Goal: Task Accomplishment & Management: Use online tool/utility

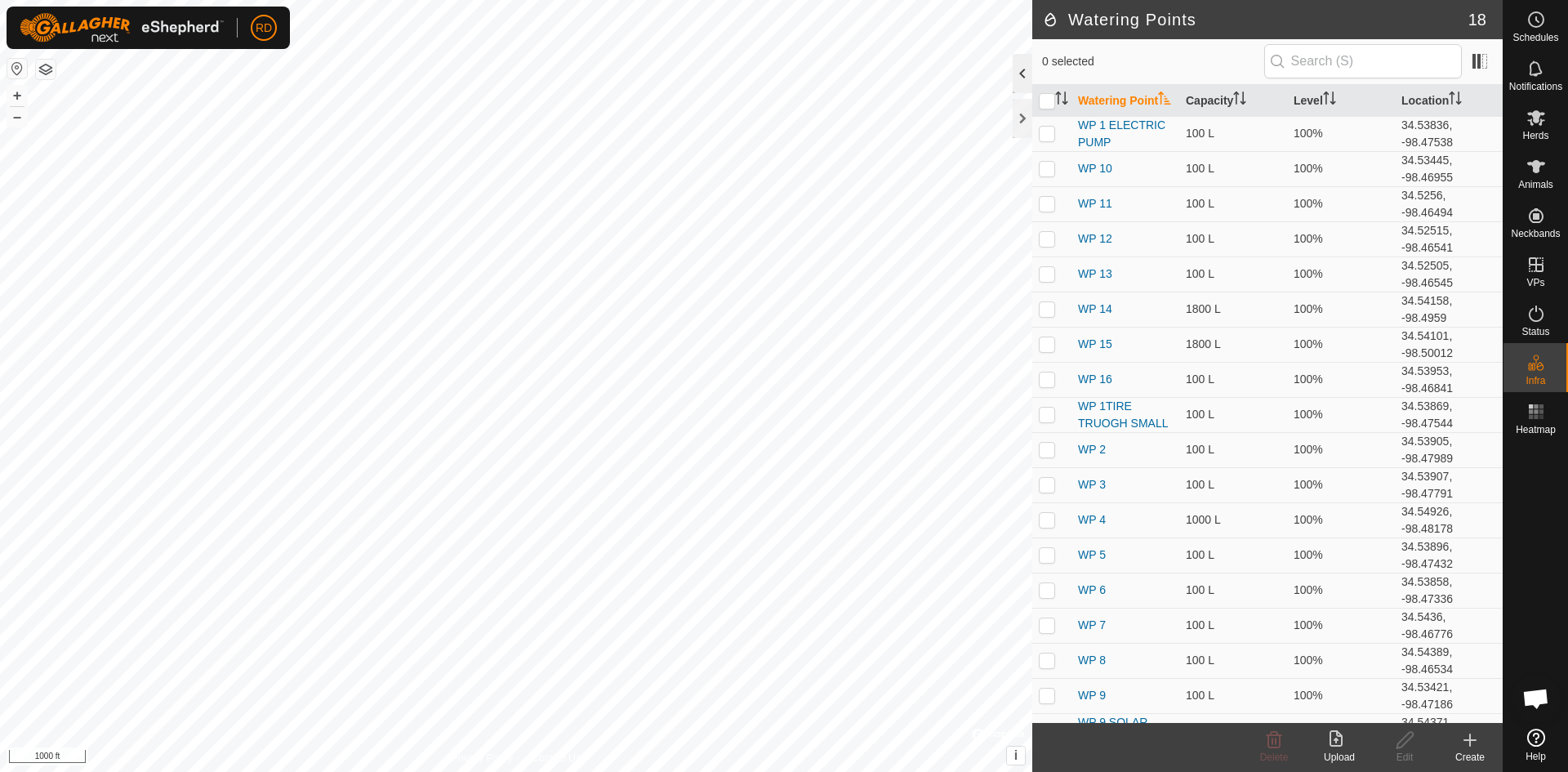
click at [1022, 69] on div at bounding box center [1023, 74] width 20 height 39
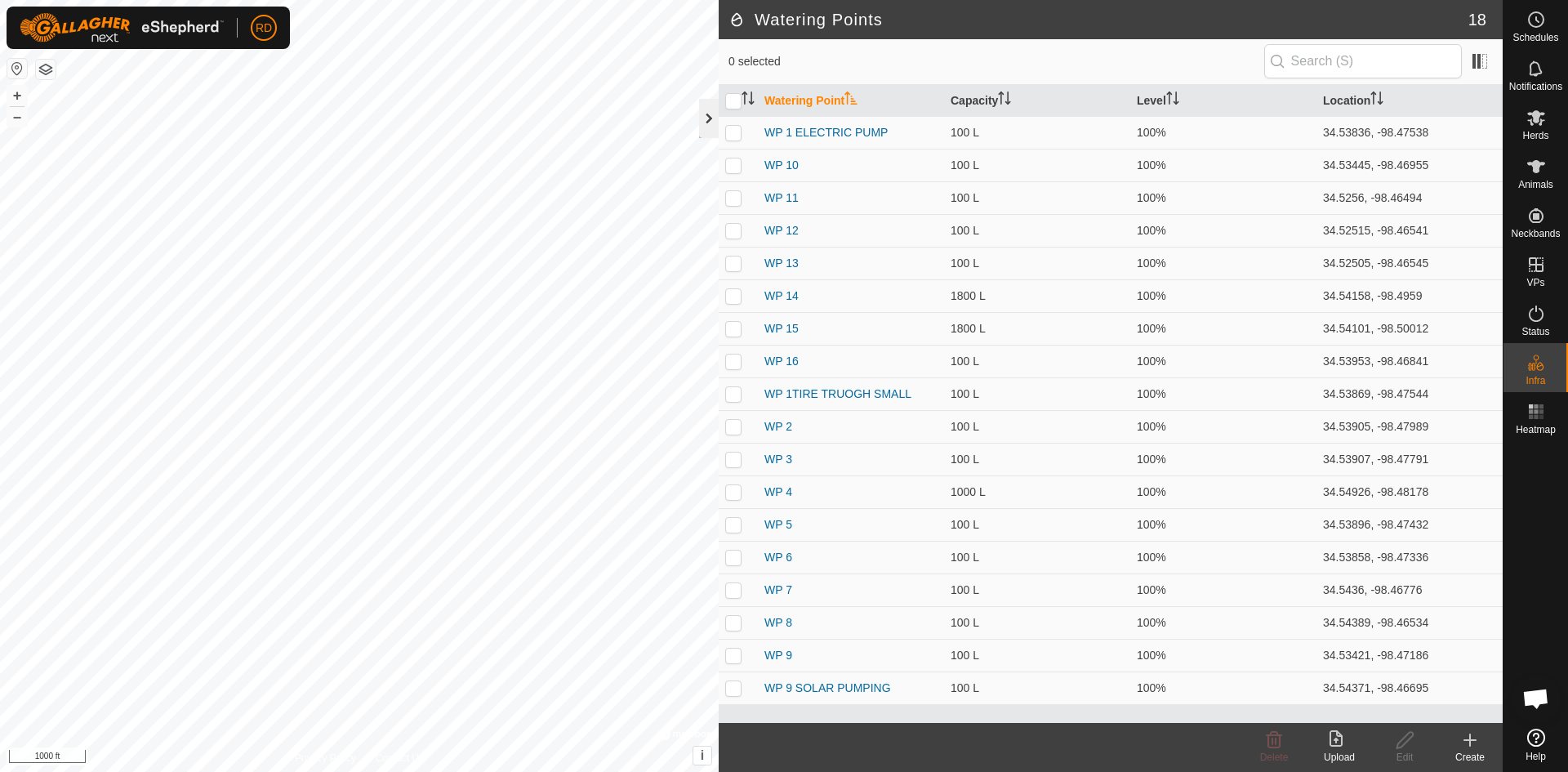
click at [706, 116] on div at bounding box center [709, 118] width 20 height 39
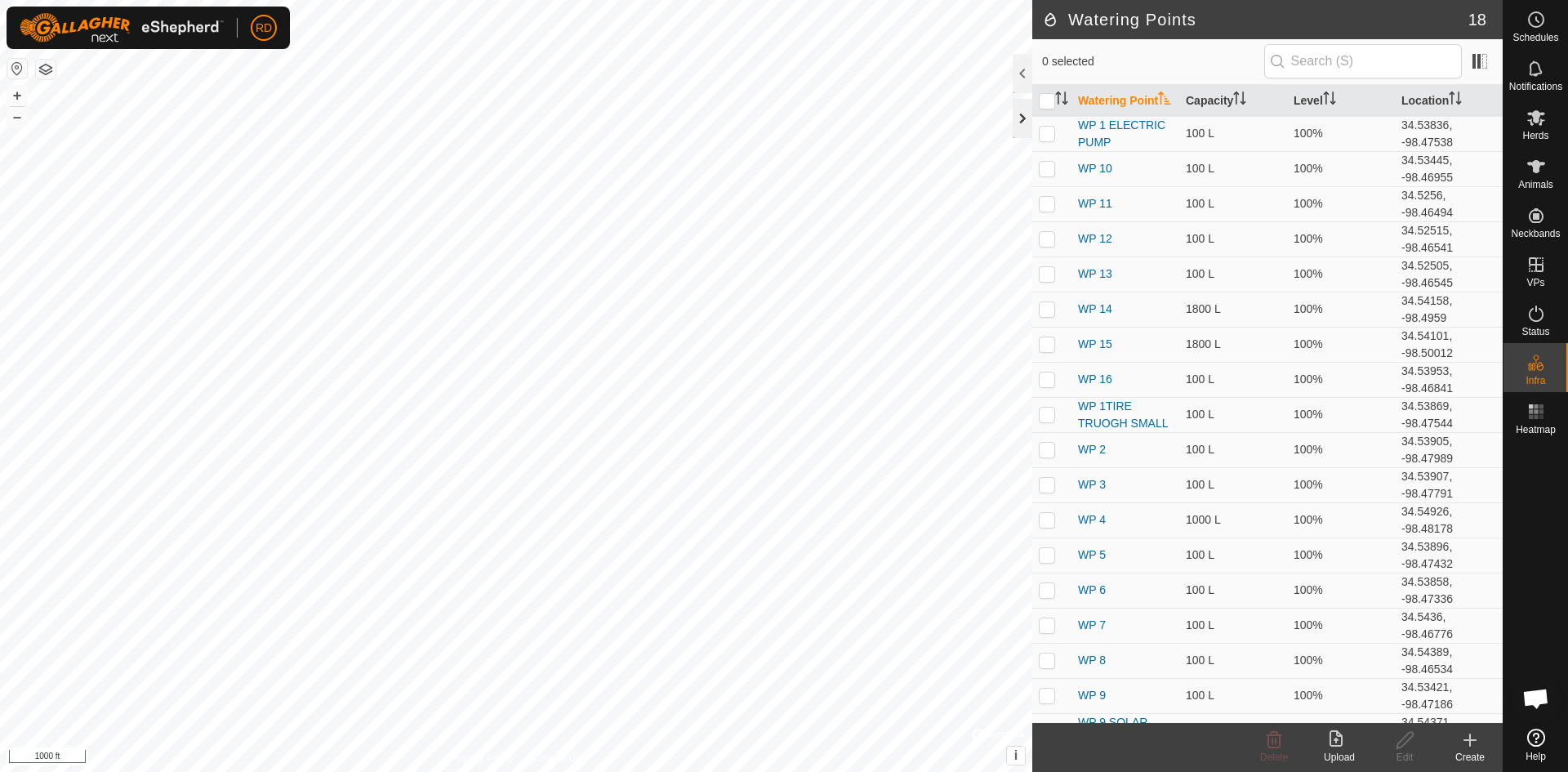
click at [1023, 119] on div at bounding box center [1023, 118] width 20 height 39
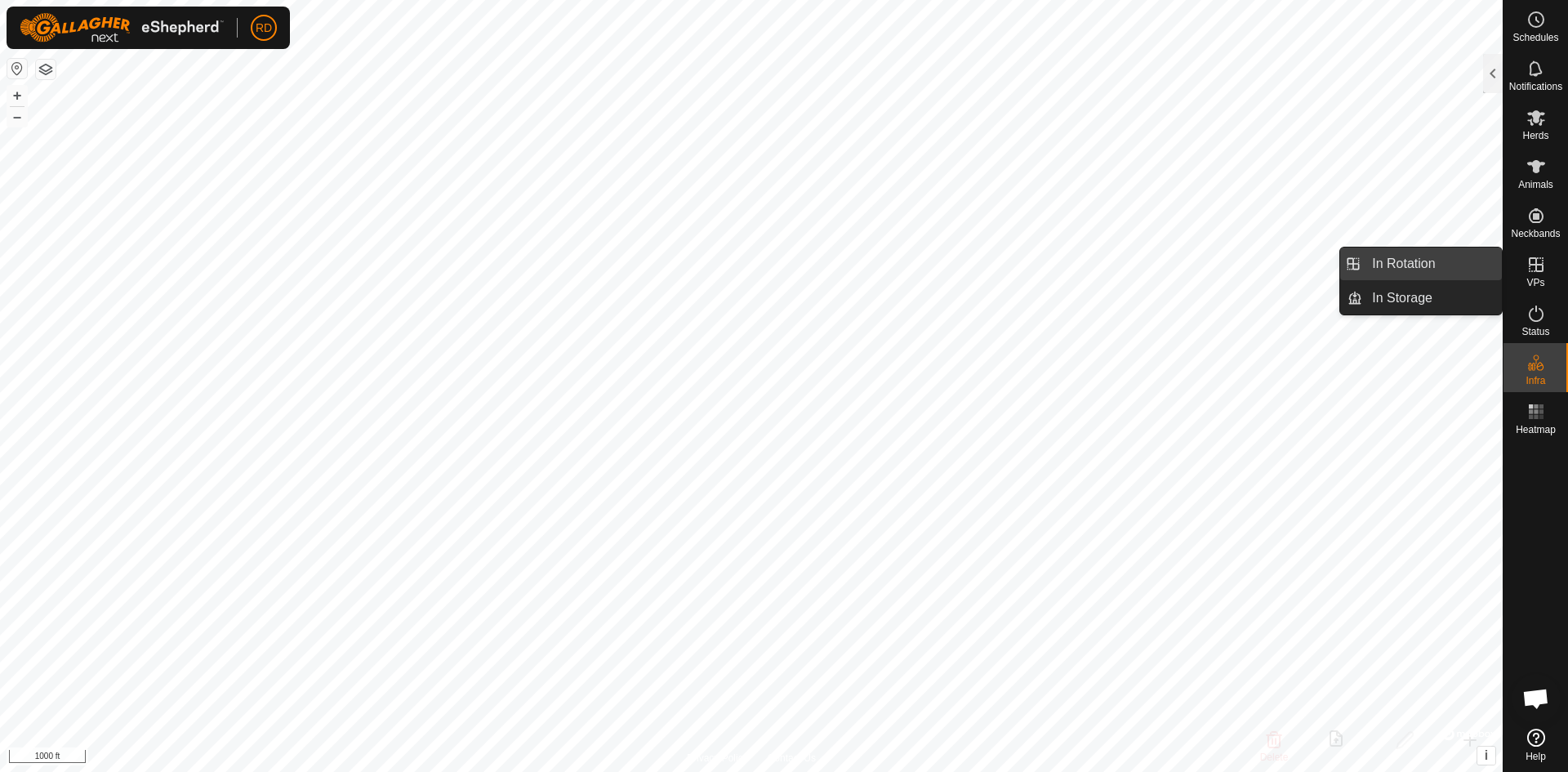
click at [1401, 265] on link "In Rotation" at bounding box center [1432, 264] width 140 height 33
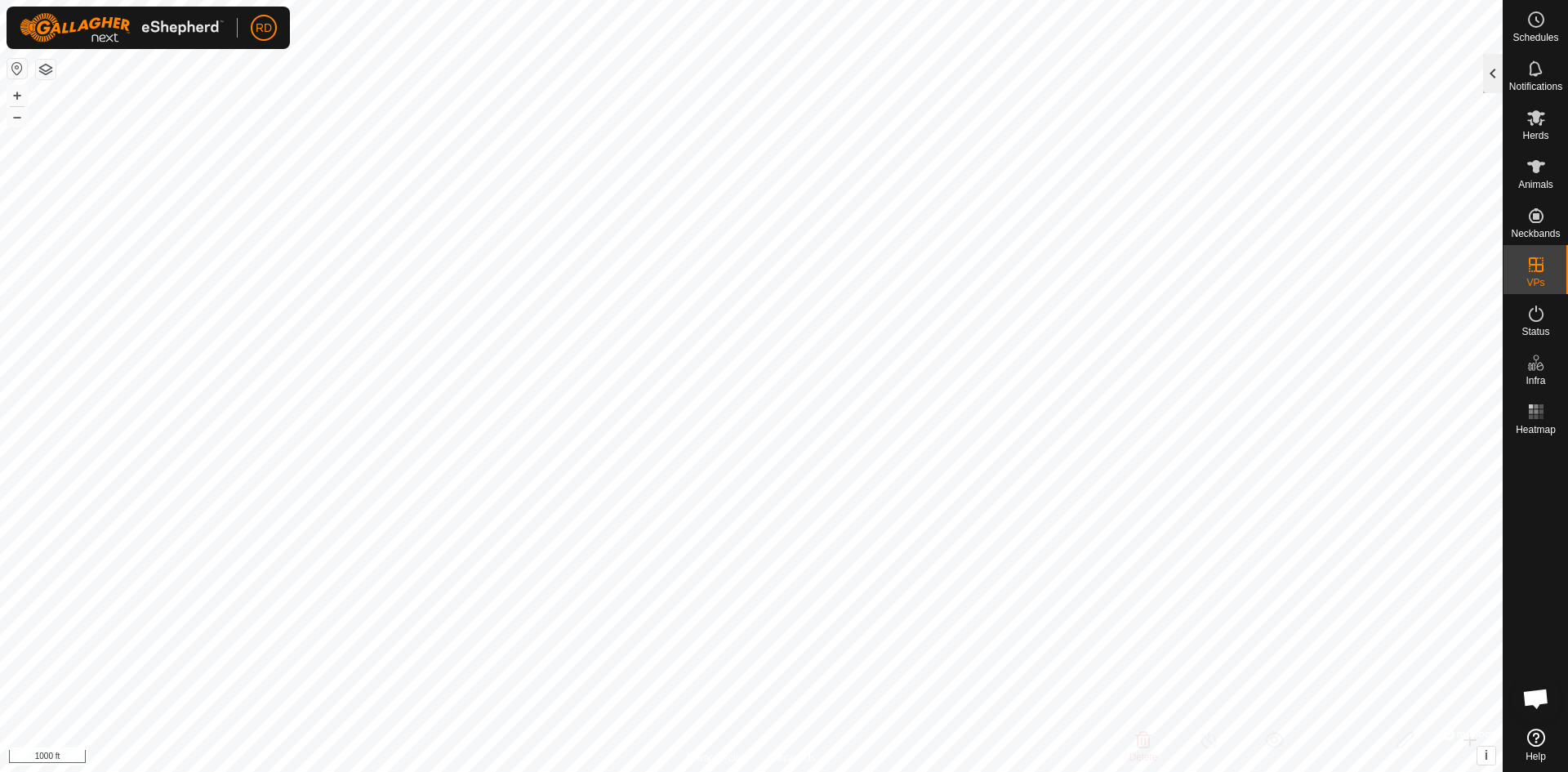
click at [1496, 71] on div at bounding box center [1493, 74] width 20 height 39
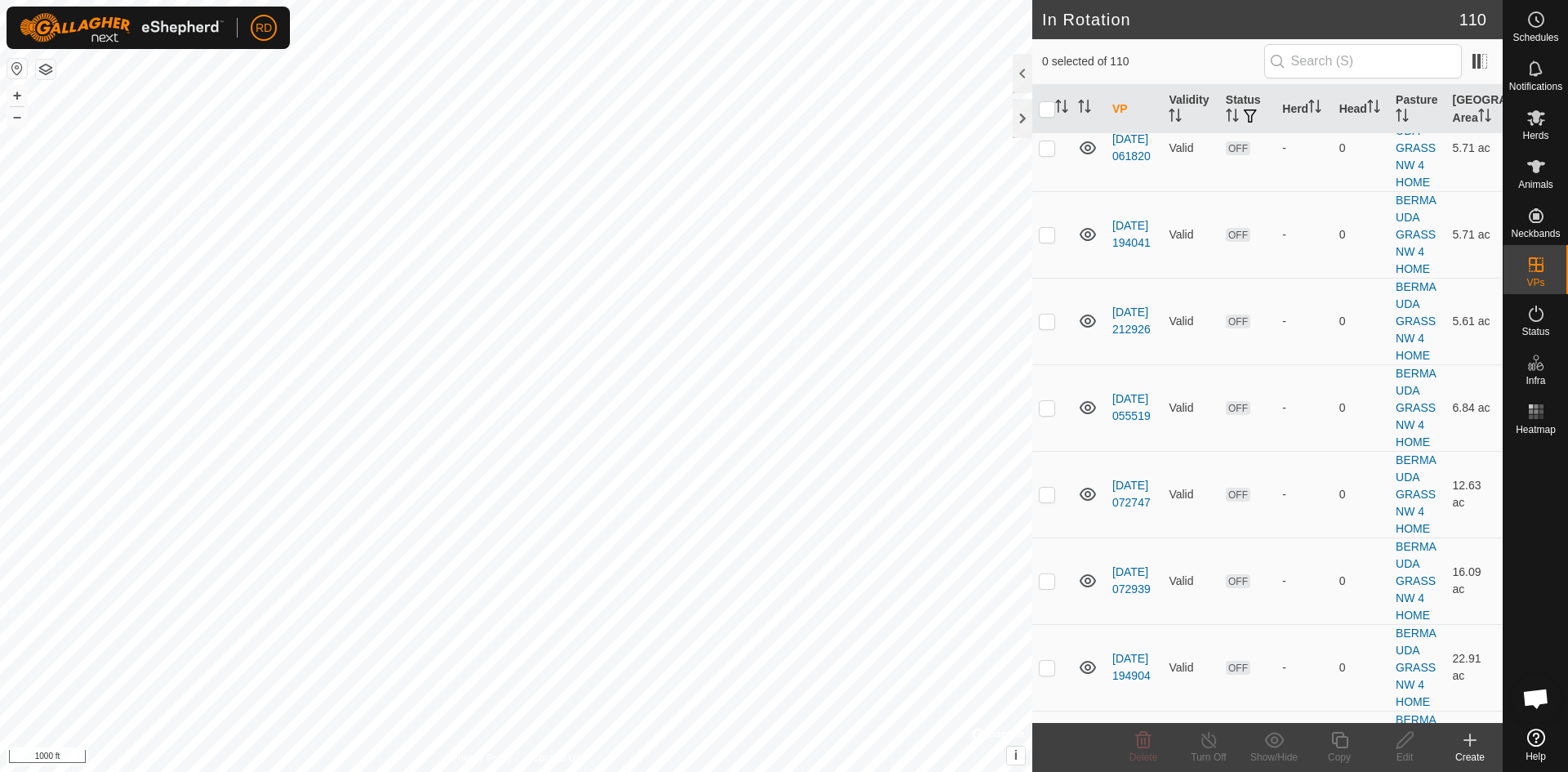
scroll to position [5080, 0]
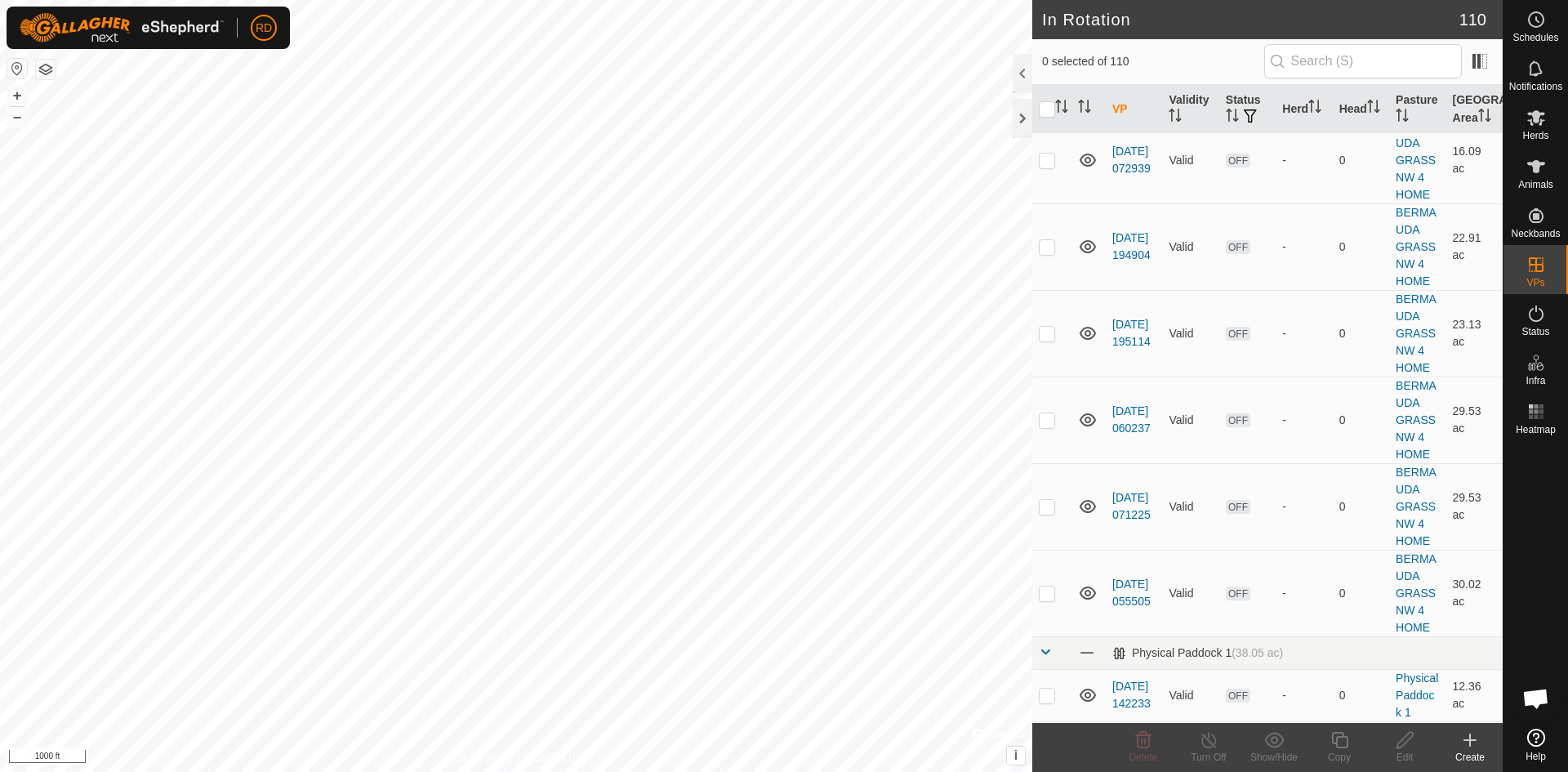
checkbox input "true"
click at [1019, 126] on div at bounding box center [1023, 118] width 20 height 39
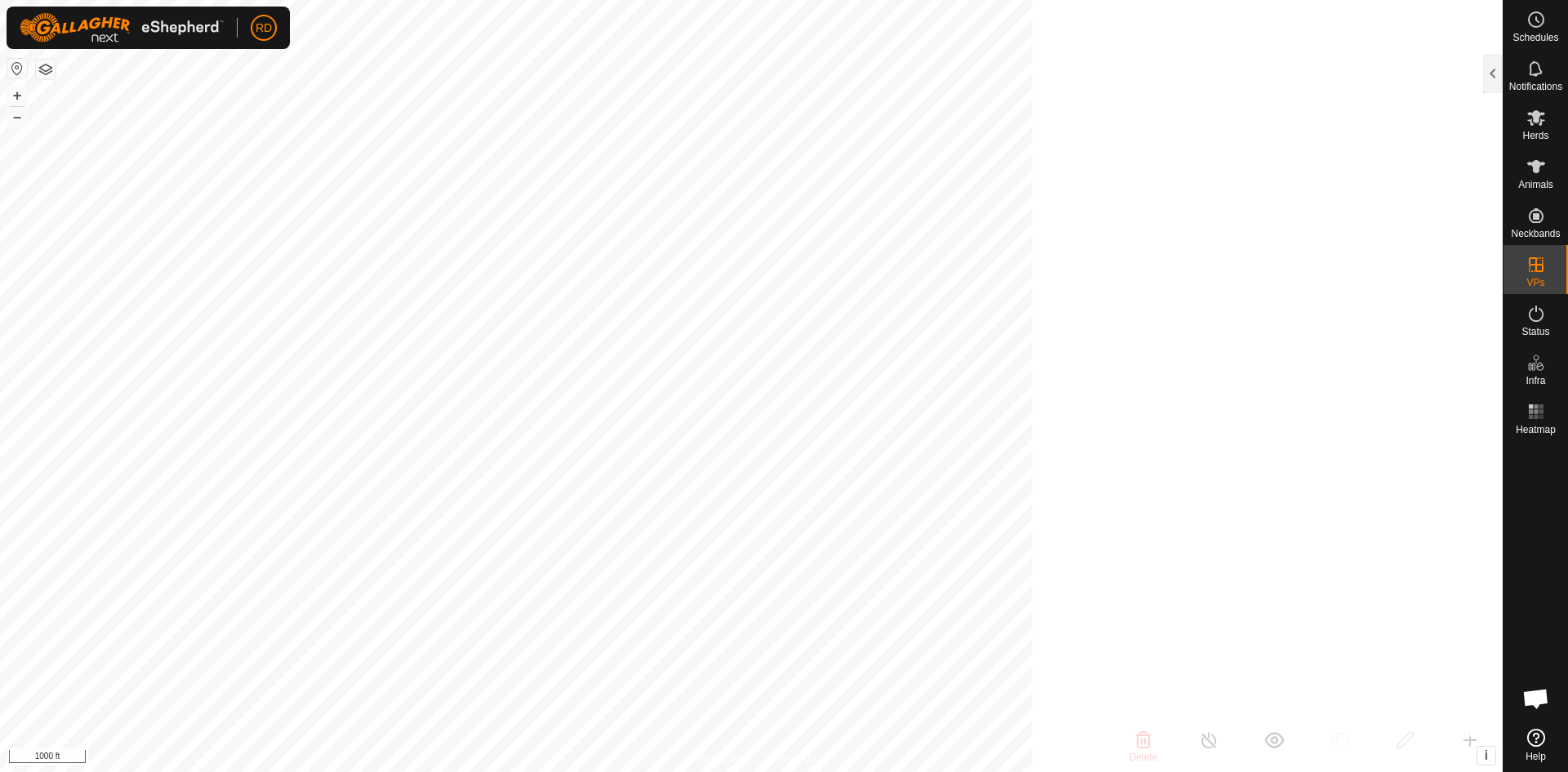
scroll to position [25623, 0]
click at [13, 90] on button "+" at bounding box center [17, 95] width 20 height 20
click at [17, 91] on button "+" at bounding box center [17, 95] width 20 height 20
click at [13, 94] on button "+" at bounding box center [17, 95] width 20 height 20
click at [1490, 73] on div at bounding box center [1493, 74] width 20 height 39
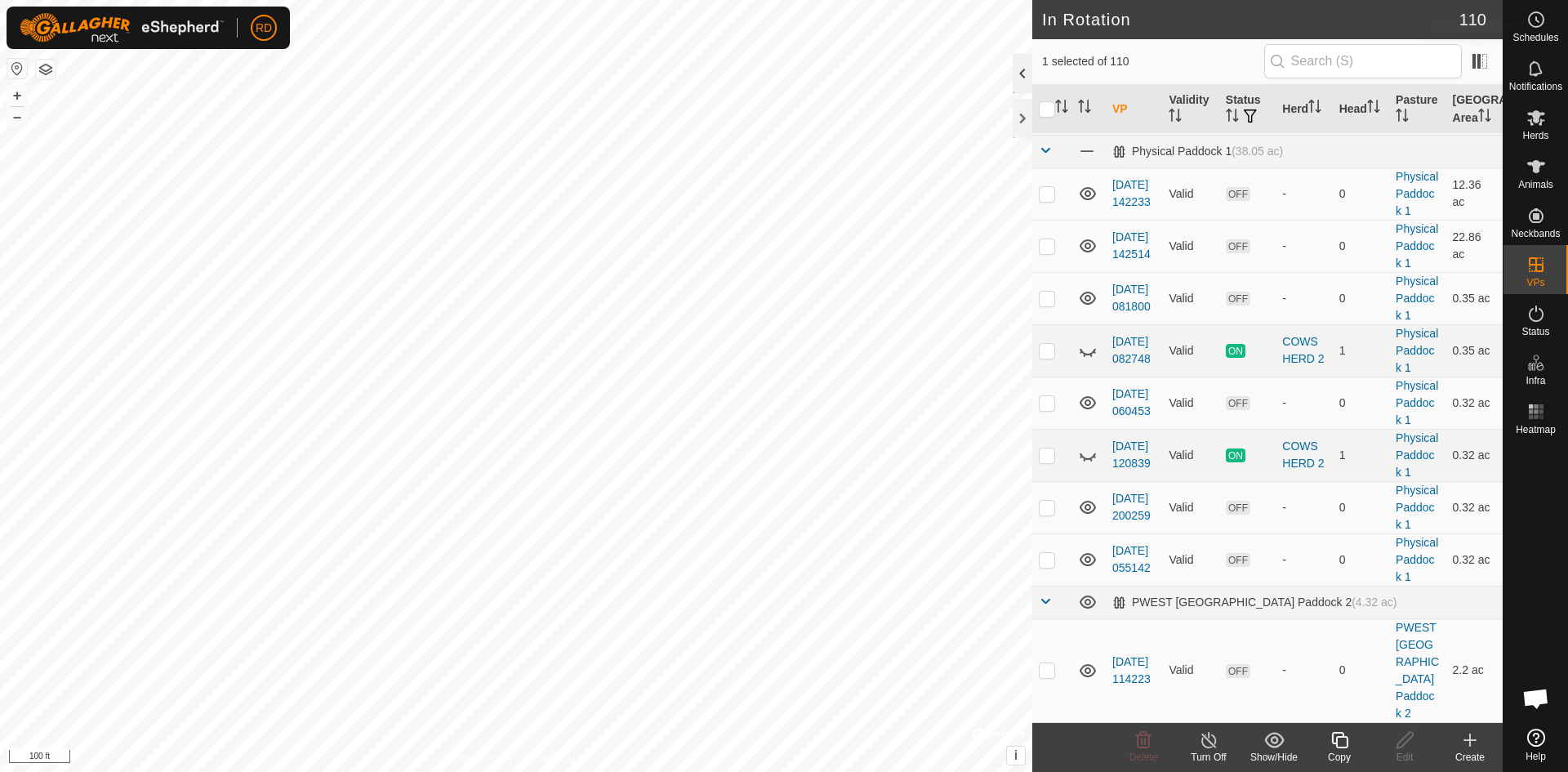
scroll to position [5080, 0]
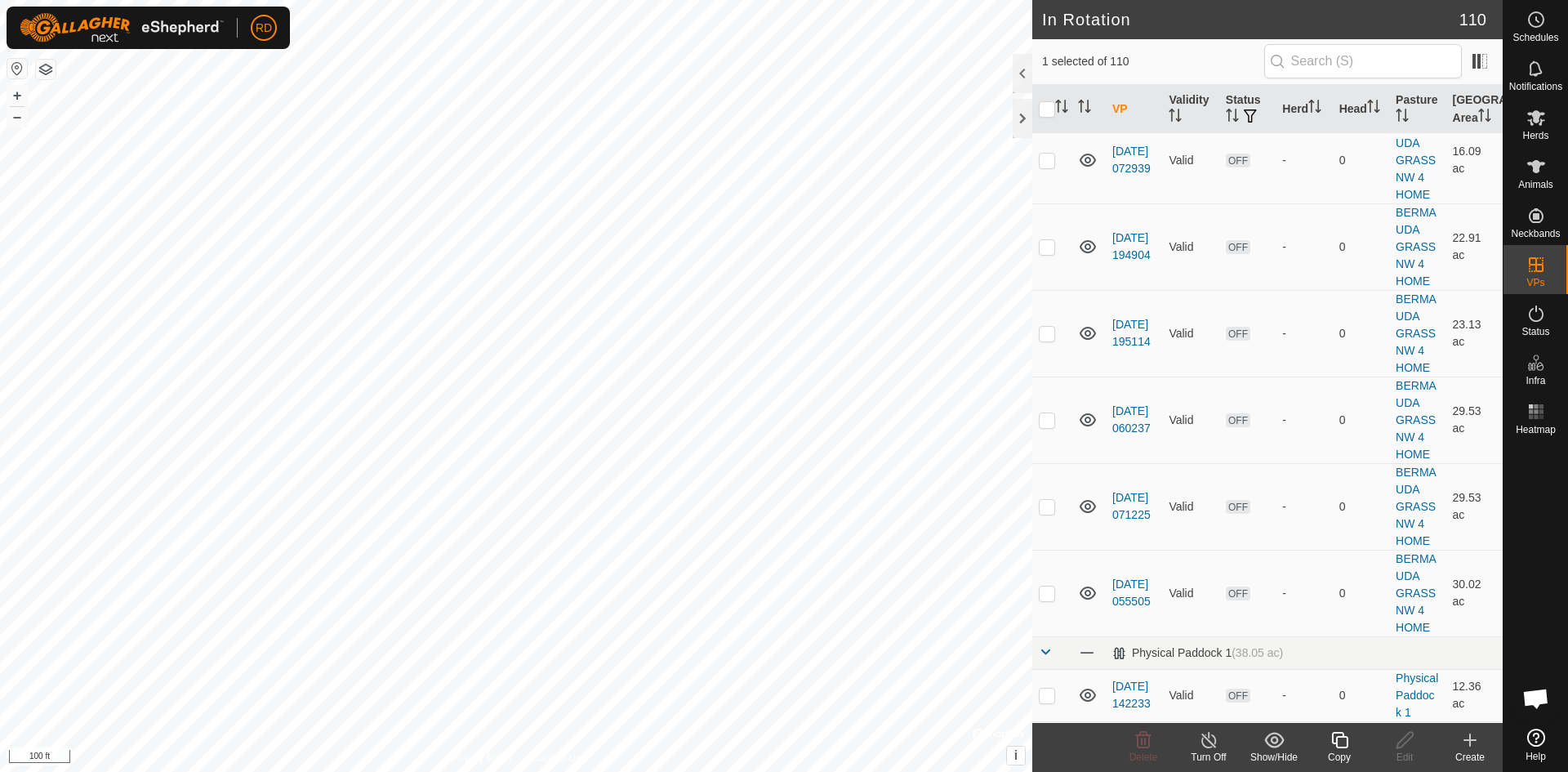
click at [1338, 752] on div "Copy" at bounding box center [1340, 757] width 66 height 15
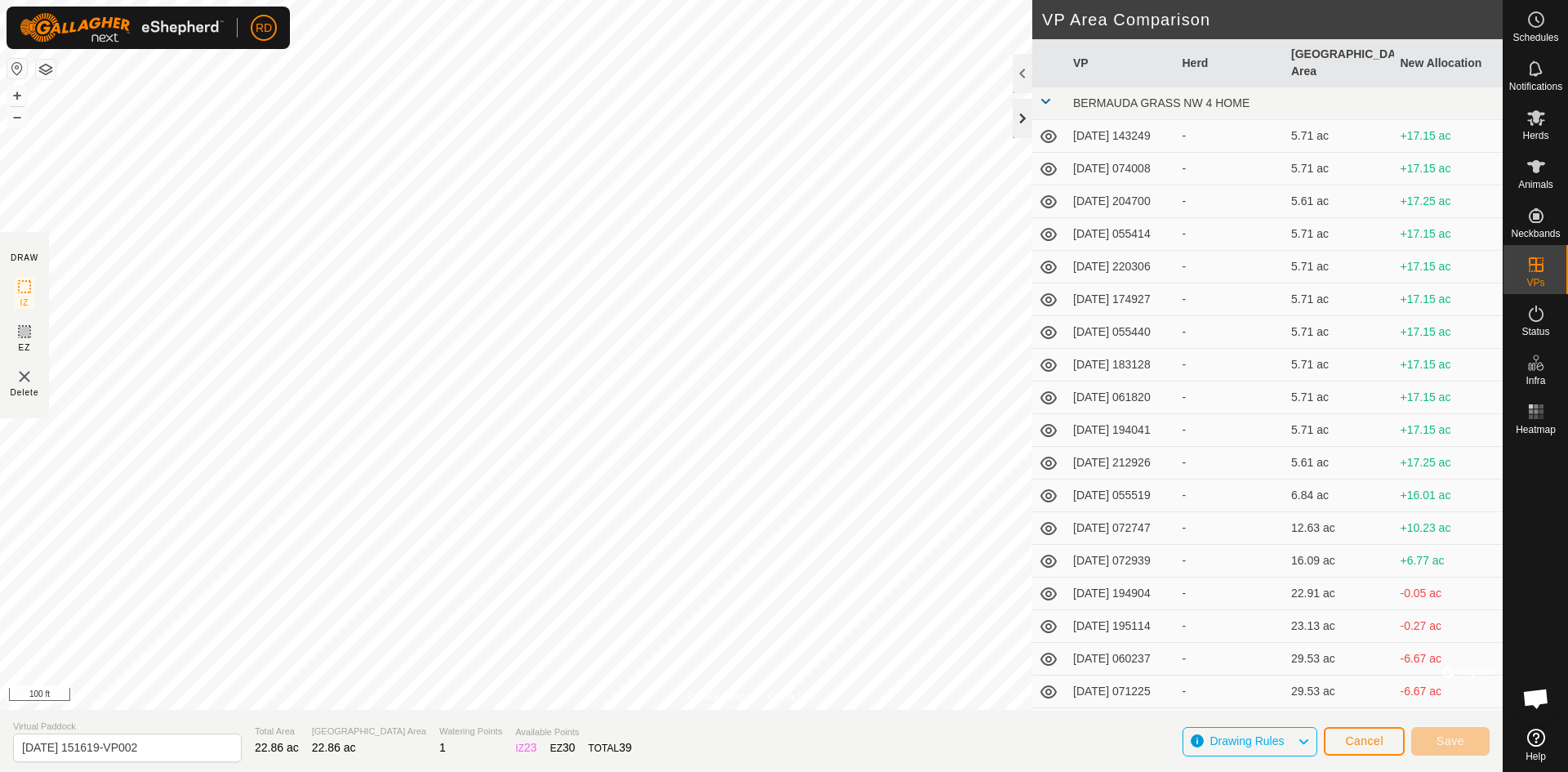
click at [1019, 117] on div at bounding box center [1023, 118] width 20 height 39
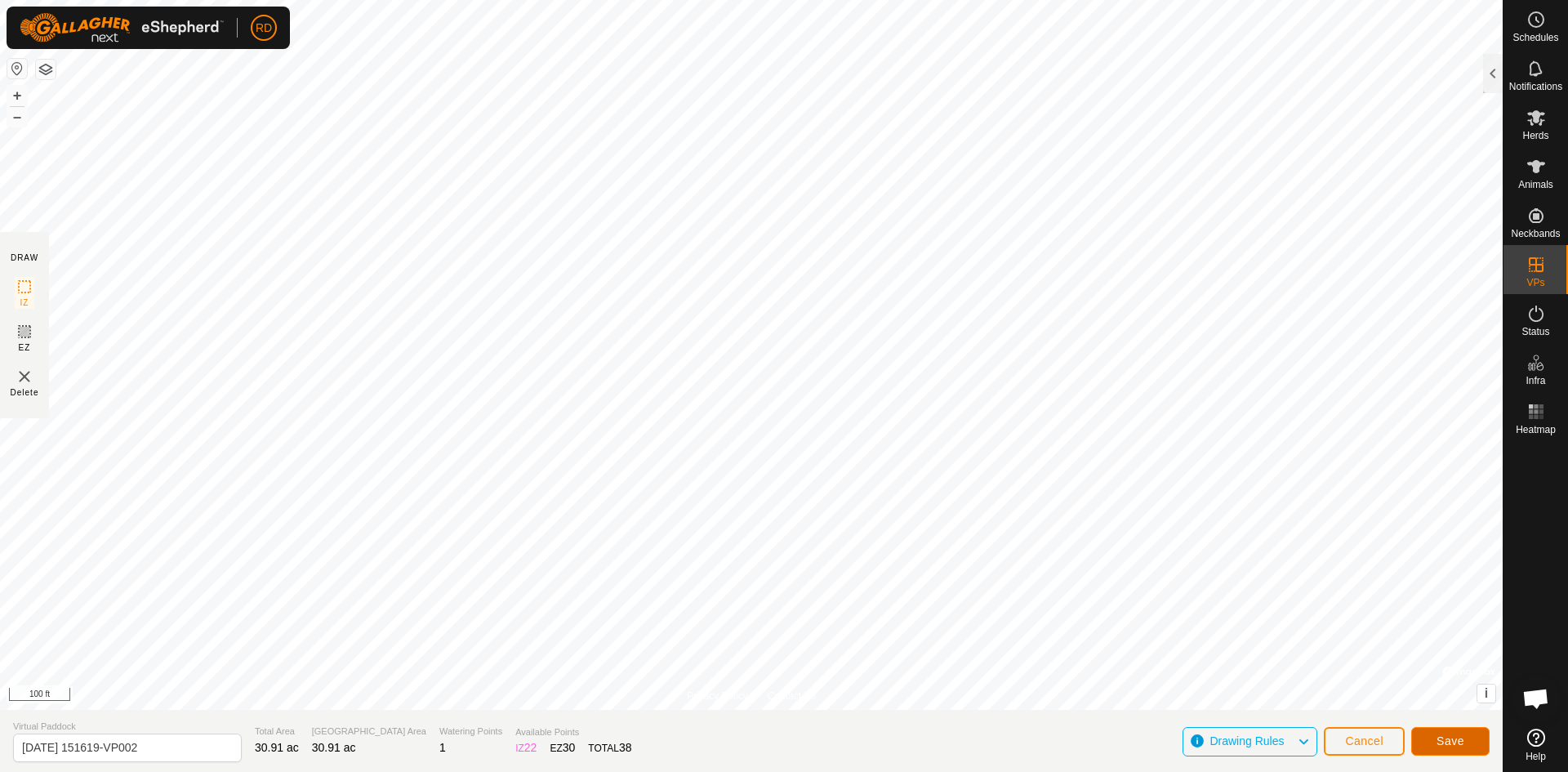
click at [1460, 740] on span "Save" at bounding box center [1451, 741] width 28 height 13
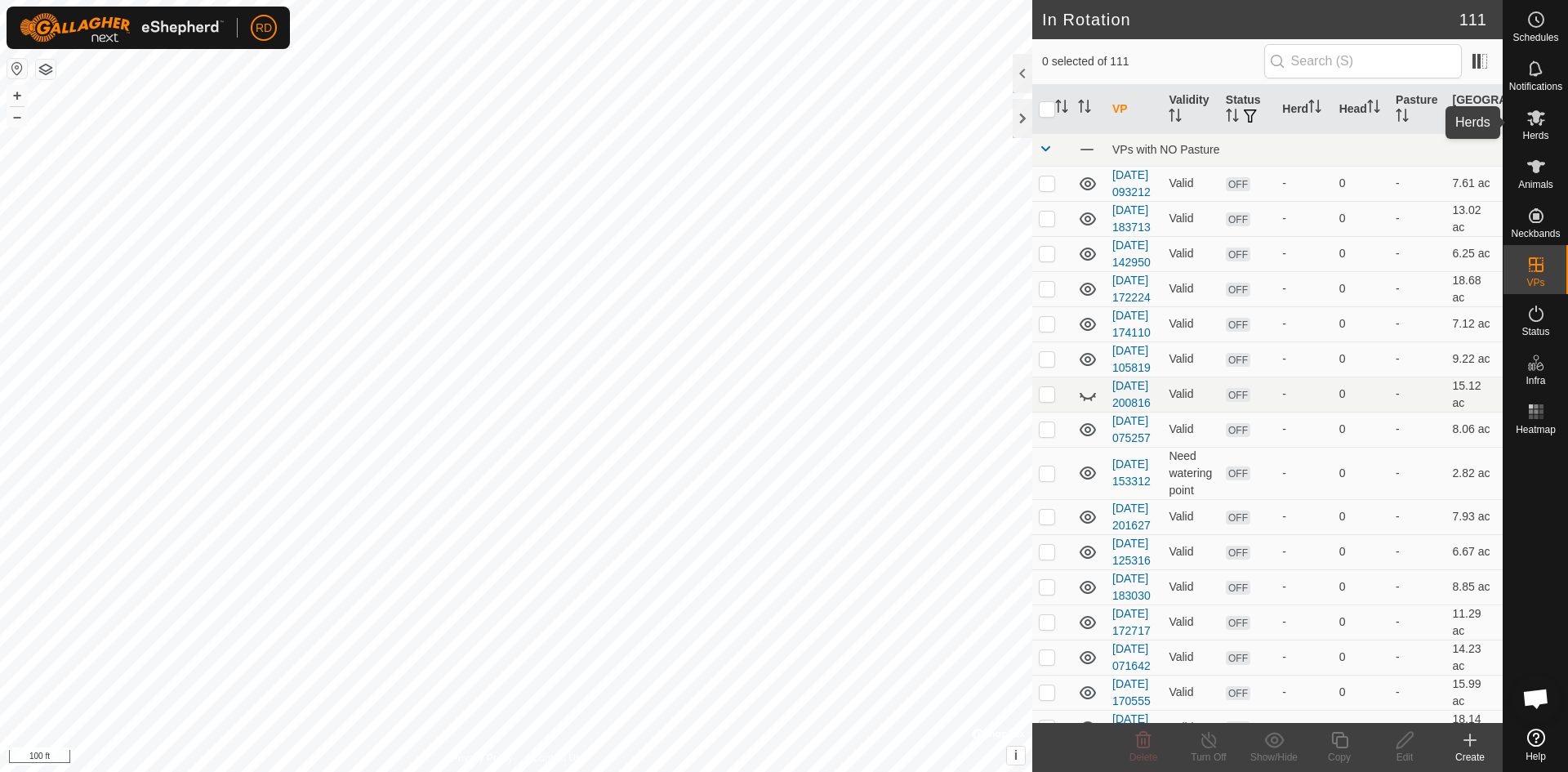
click at [1543, 120] on icon at bounding box center [1536, 117] width 18 height 16
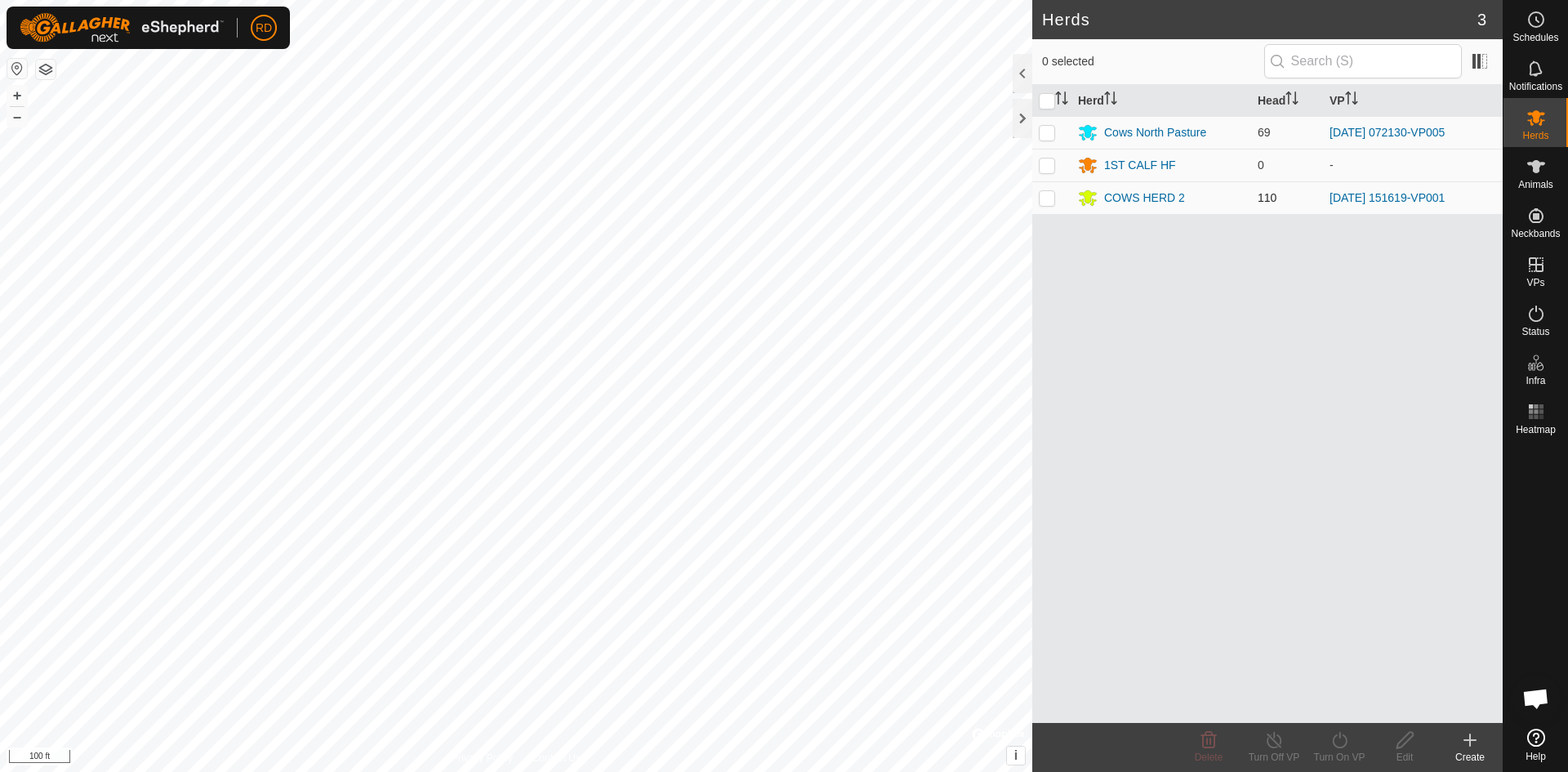
click at [1047, 200] on p-checkbox at bounding box center [1047, 198] width 16 height 13
checkbox input "true"
click at [1343, 745] on icon at bounding box center [1340, 740] width 21 height 20
click at [1335, 701] on link "Now" at bounding box center [1388, 704] width 162 height 33
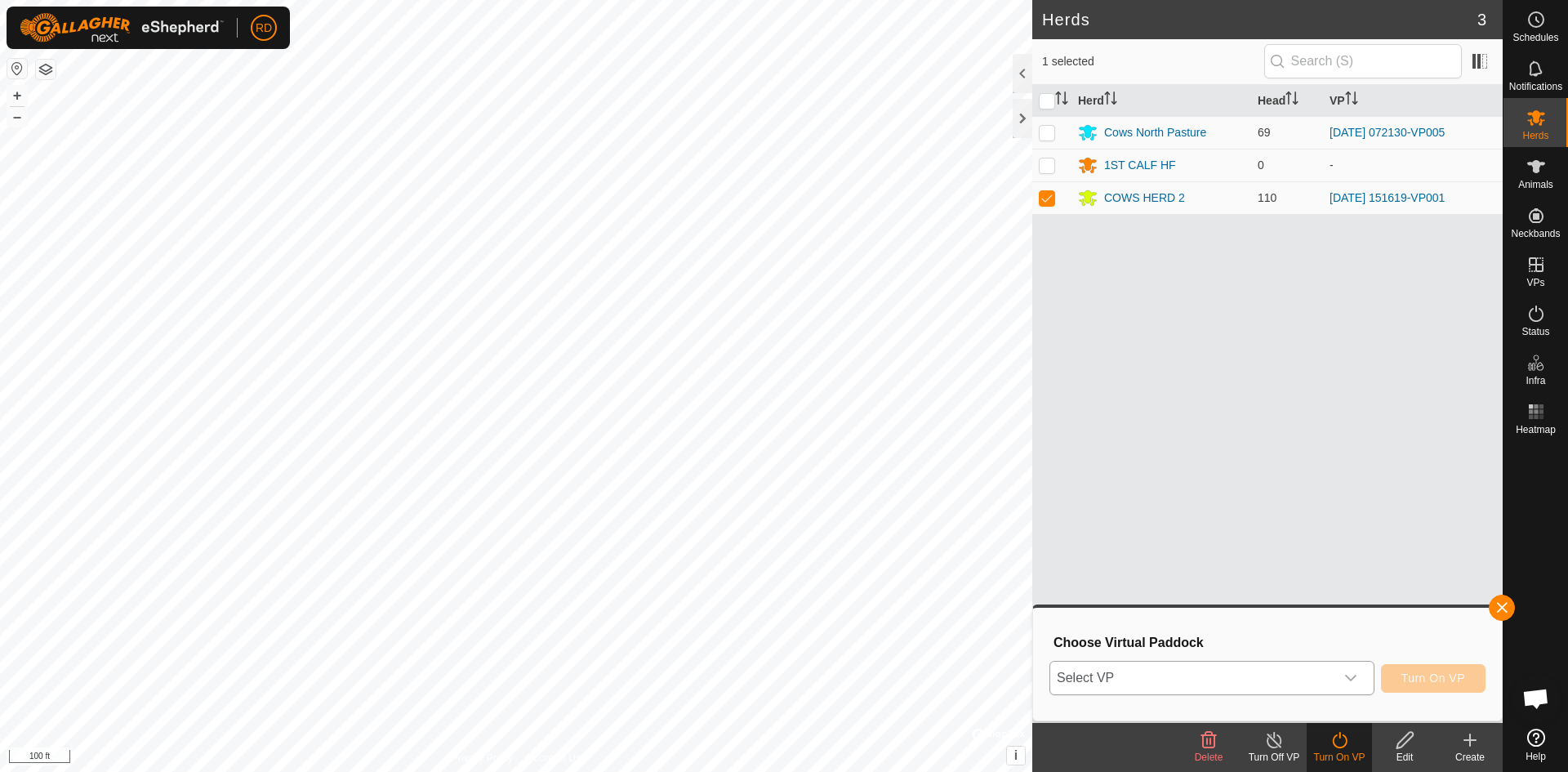
click at [1351, 677] on icon "dropdown trigger" at bounding box center [1351, 678] width 13 height 13
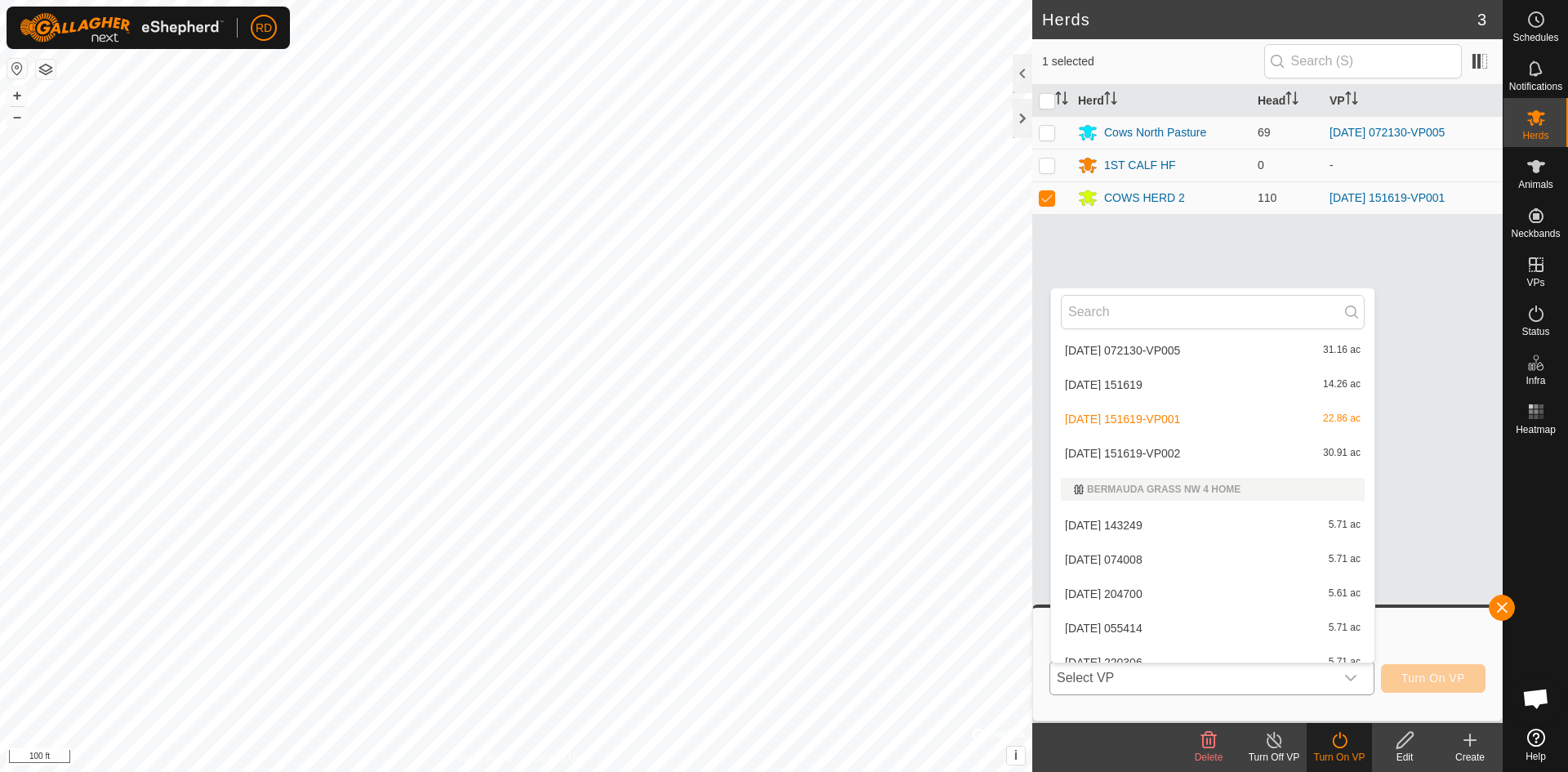
scroll to position [2782, 0]
click at [1144, 423] on li "[DATE] 151619-VP002 30.91 ac" at bounding box center [1213, 420] width 324 height 33
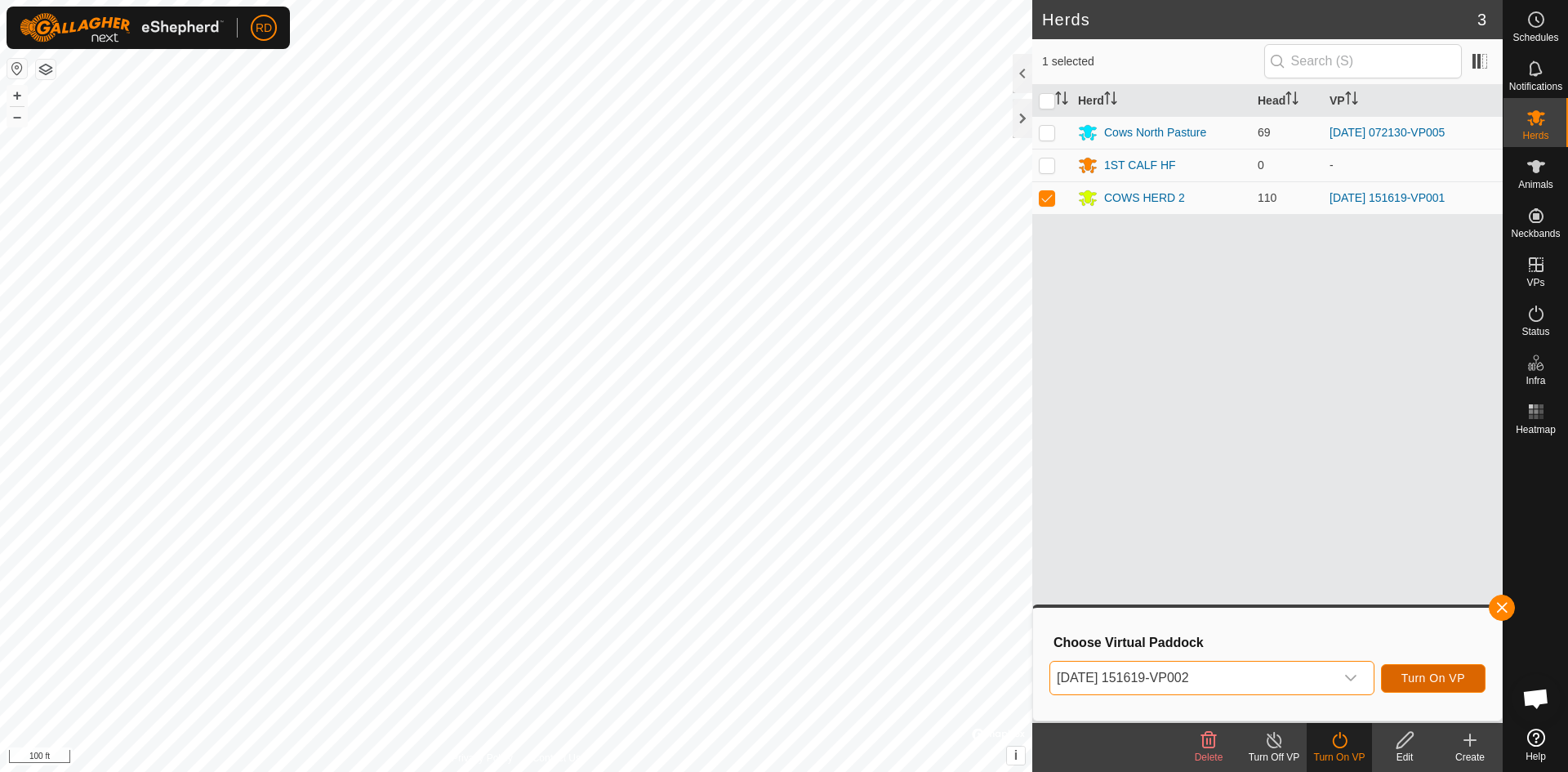
click at [1451, 682] on span "Turn On VP" at bounding box center [1433, 678] width 64 height 13
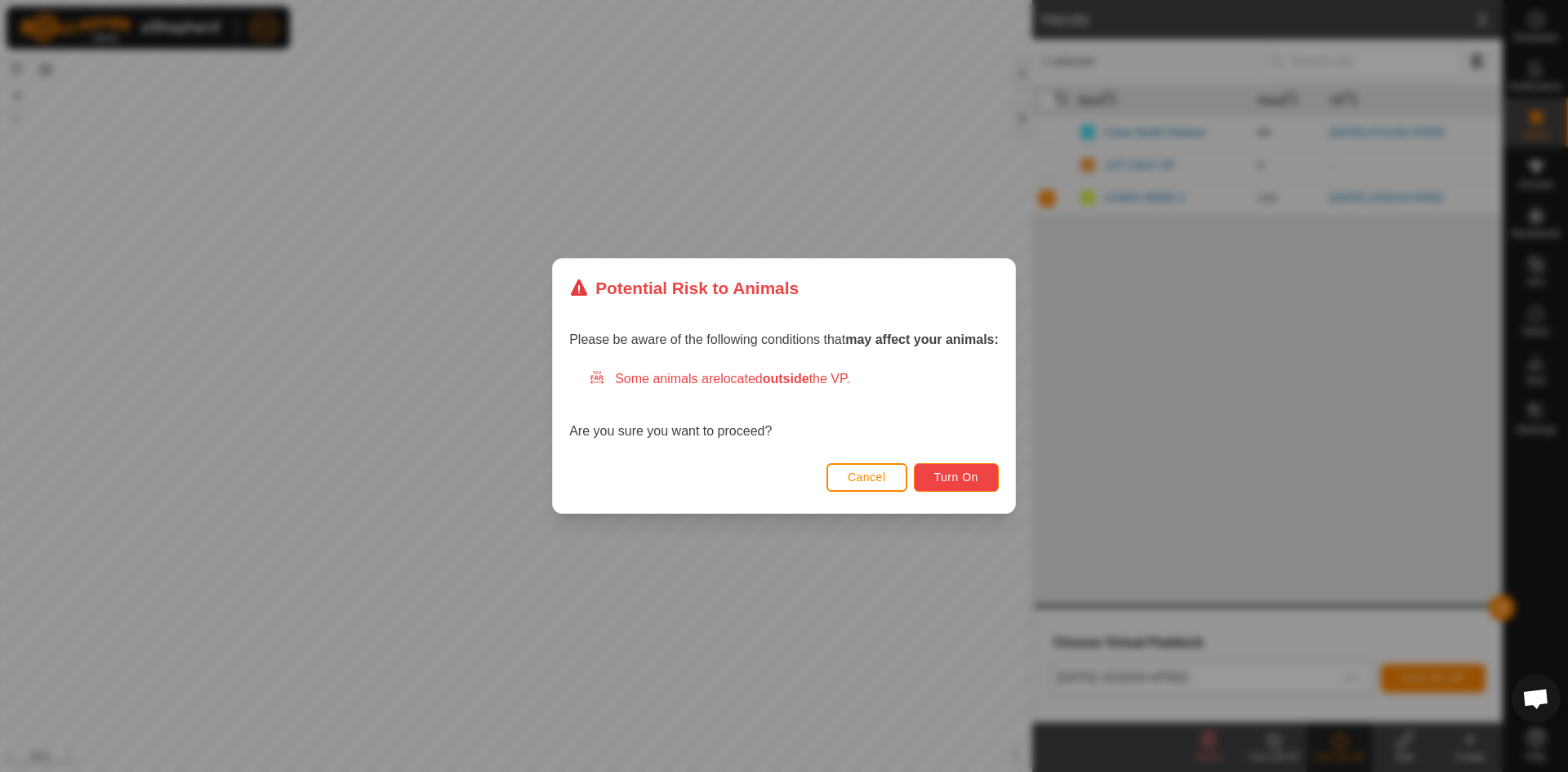
click at [976, 485] on button "Turn On" at bounding box center [956, 477] width 85 height 29
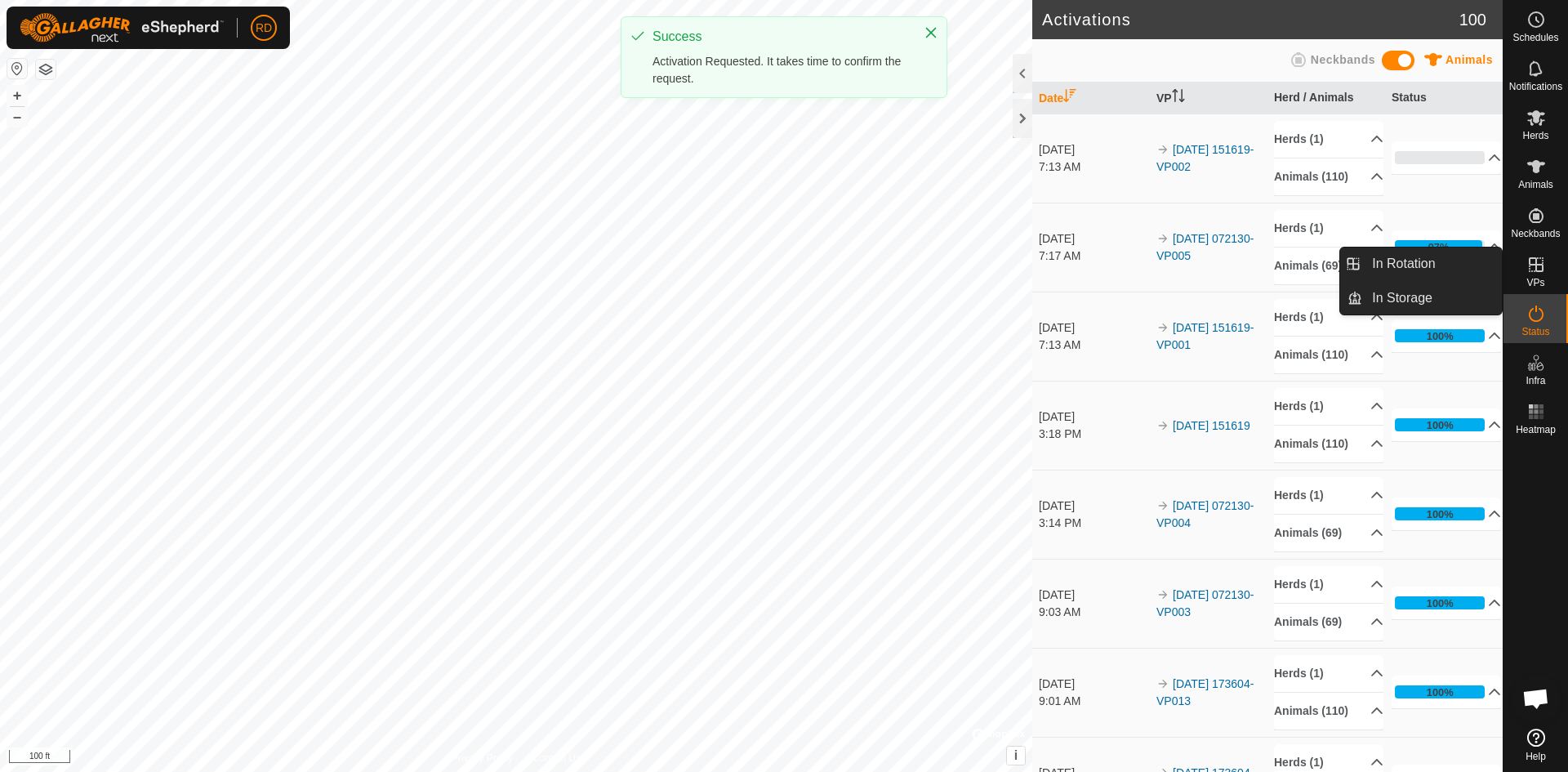
drag, startPoint x: 1523, startPoint y: 256, endPoint x: 1529, endPoint y: 271, distance: 16.2
click at [1529, 271] on icon at bounding box center [1536, 264] width 15 height 15
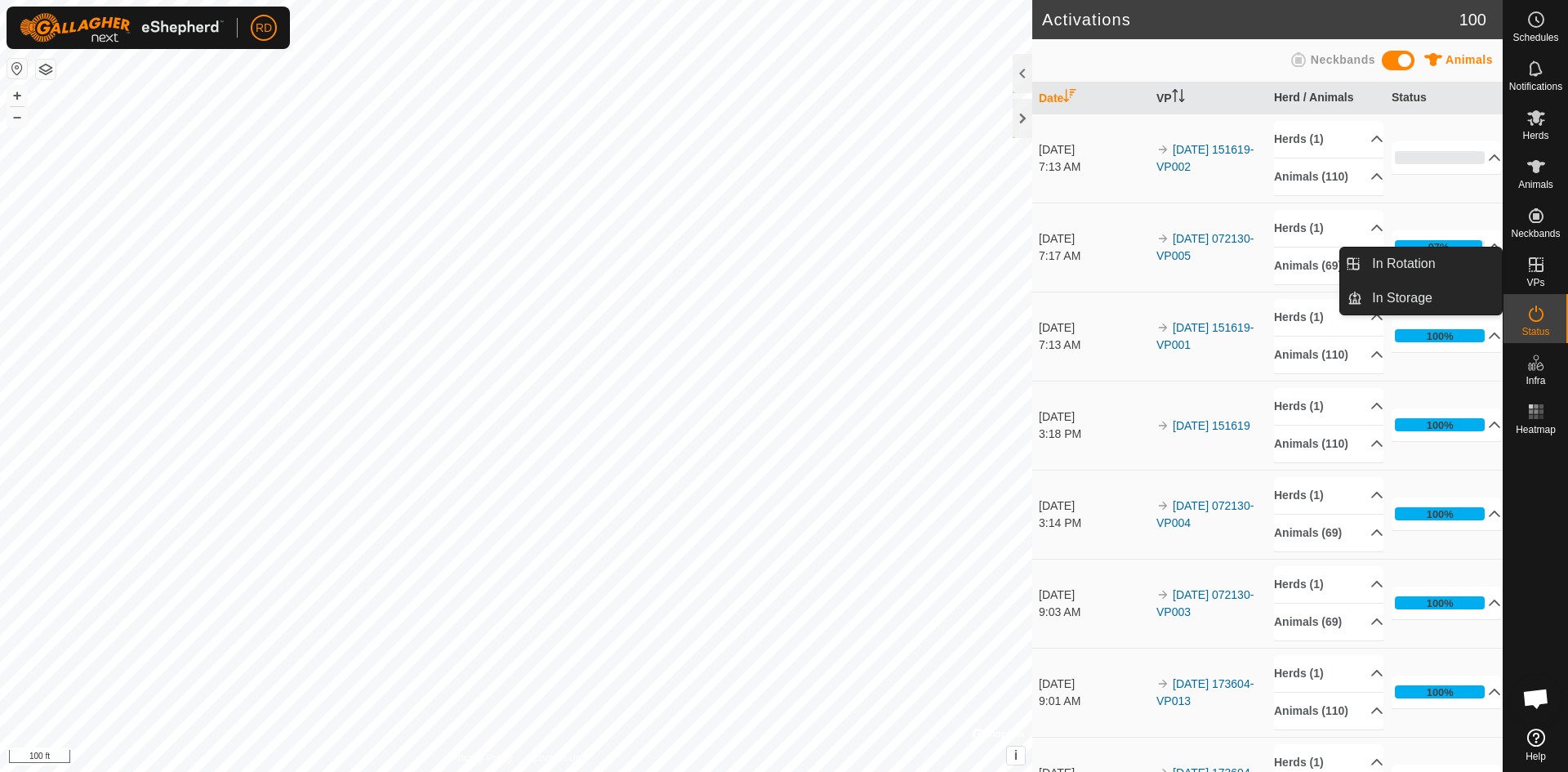
click at [1538, 273] on icon at bounding box center [1536, 264] width 20 height 20
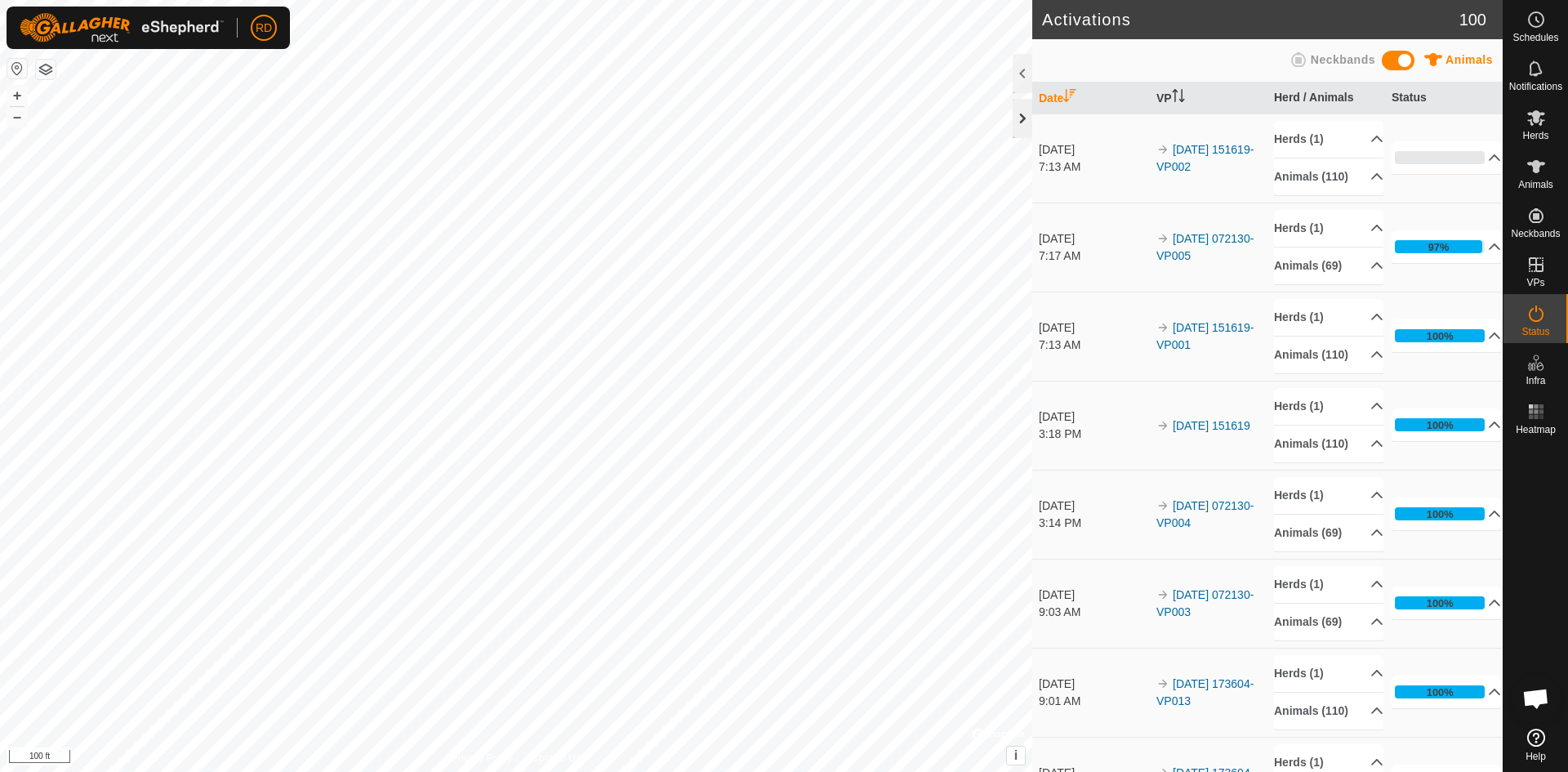
click at [1019, 122] on div at bounding box center [1023, 118] width 20 height 39
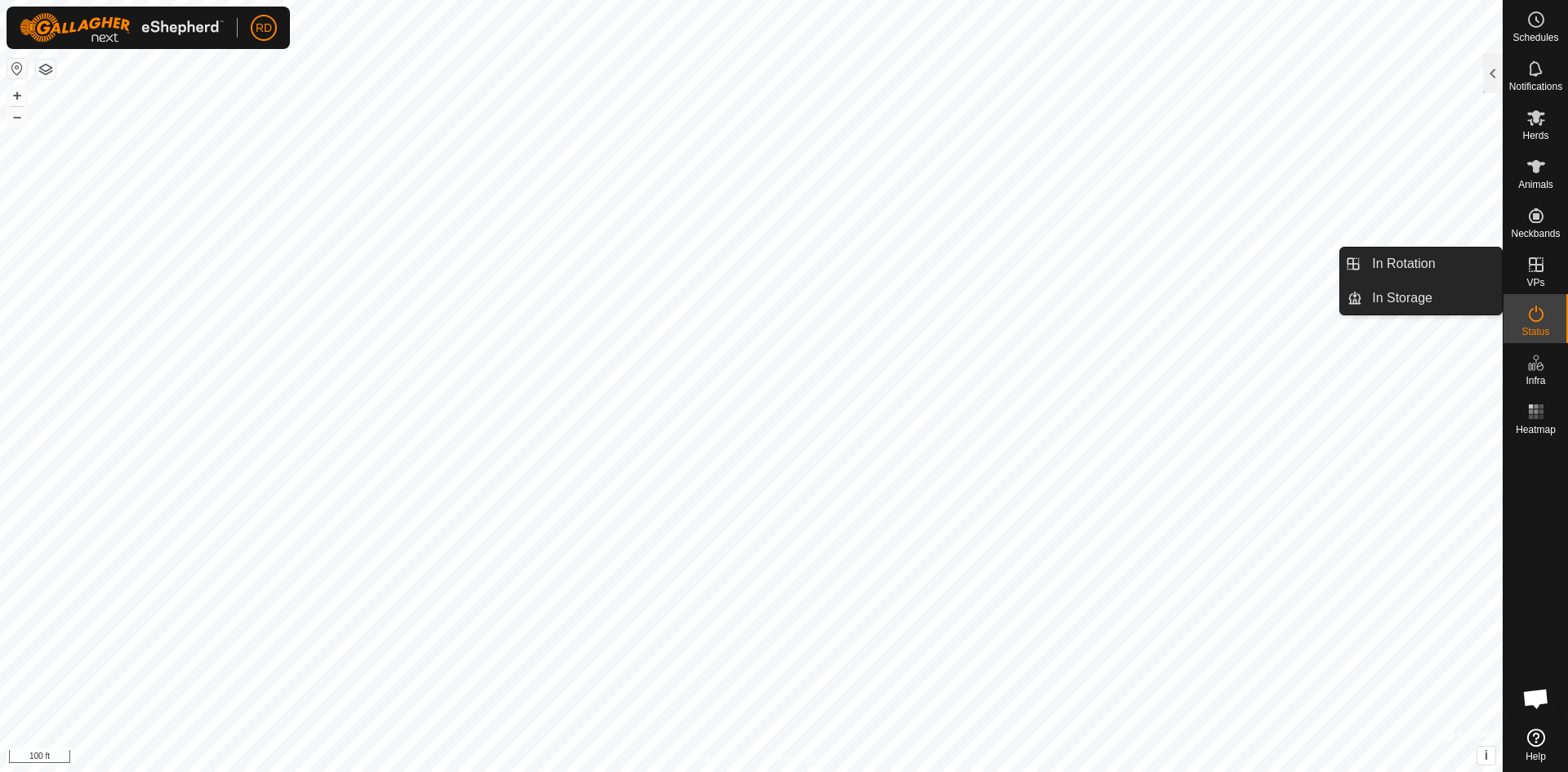
click at [1531, 267] on icon at bounding box center [1536, 264] width 20 height 20
click at [1428, 264] on link "In Rotation" at bounding box center [1432, 264] width 140 height 33
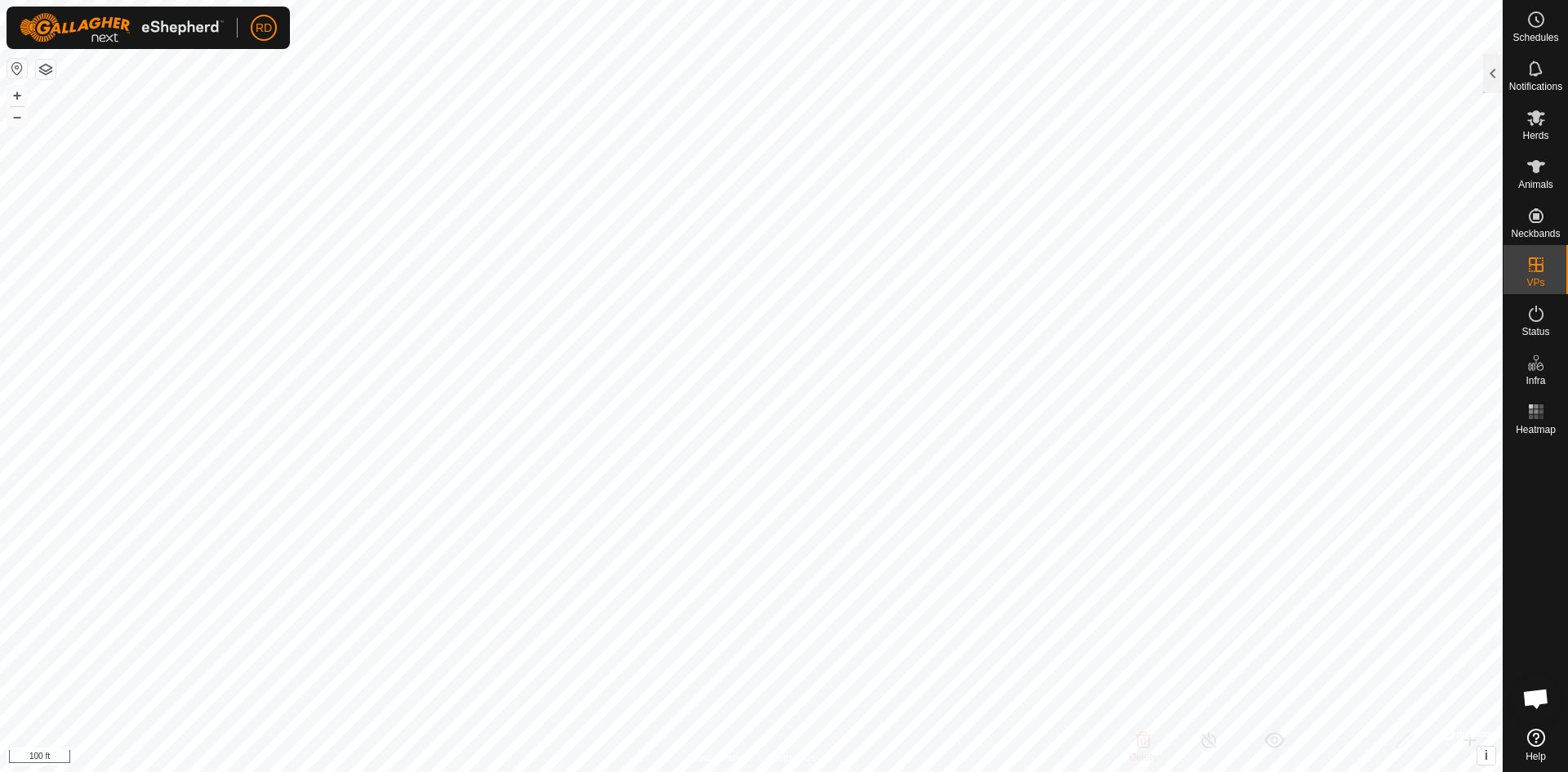
drag, startPoint x: 1493, startPoint y: 71, endPoint x: 1475, endPoint y: 80, distance: 20.1
click at [1492, 71] on div at bounding box center [1493, 74] width 20 height 39
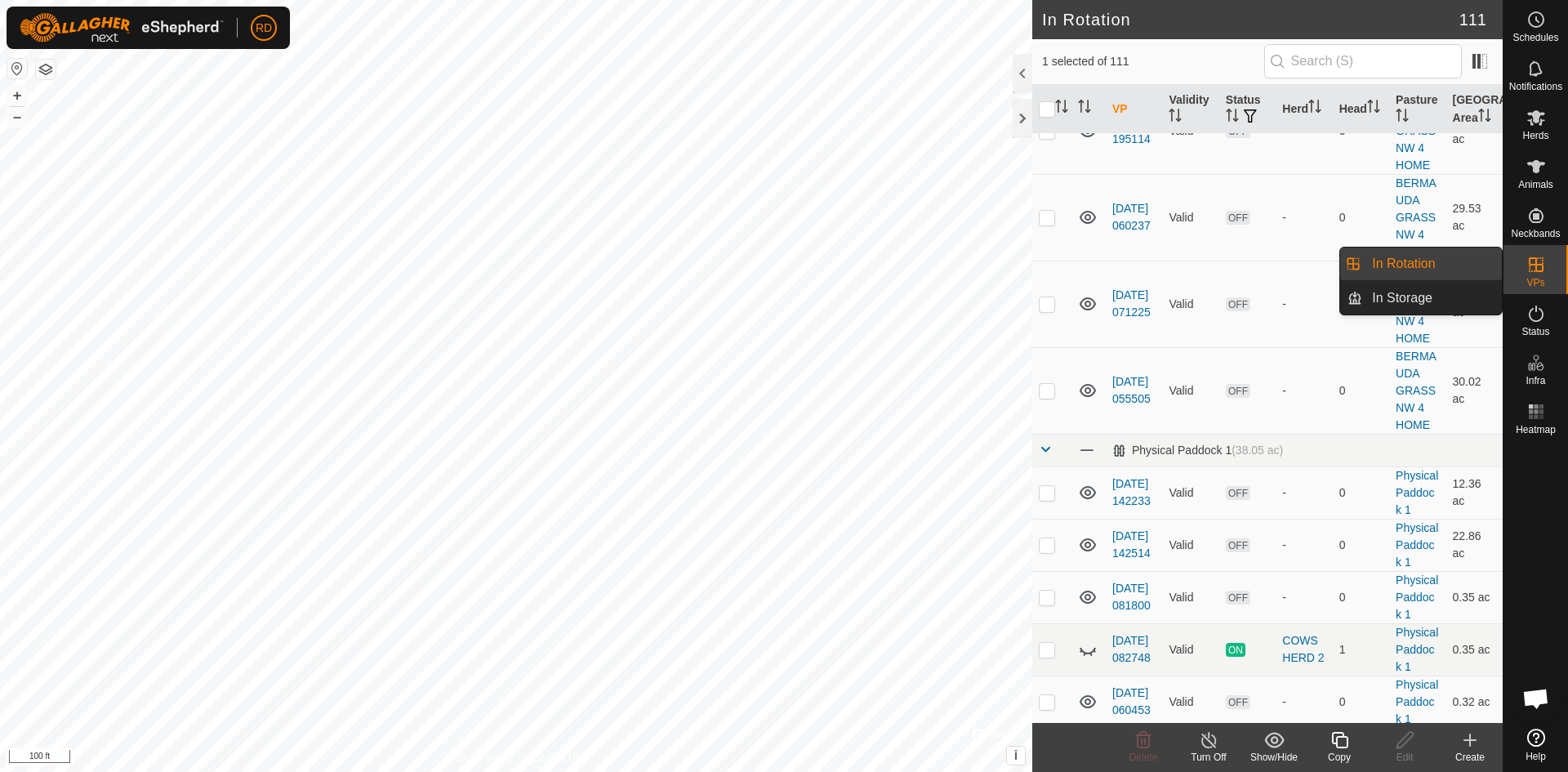
scroll to position [5314, 0]
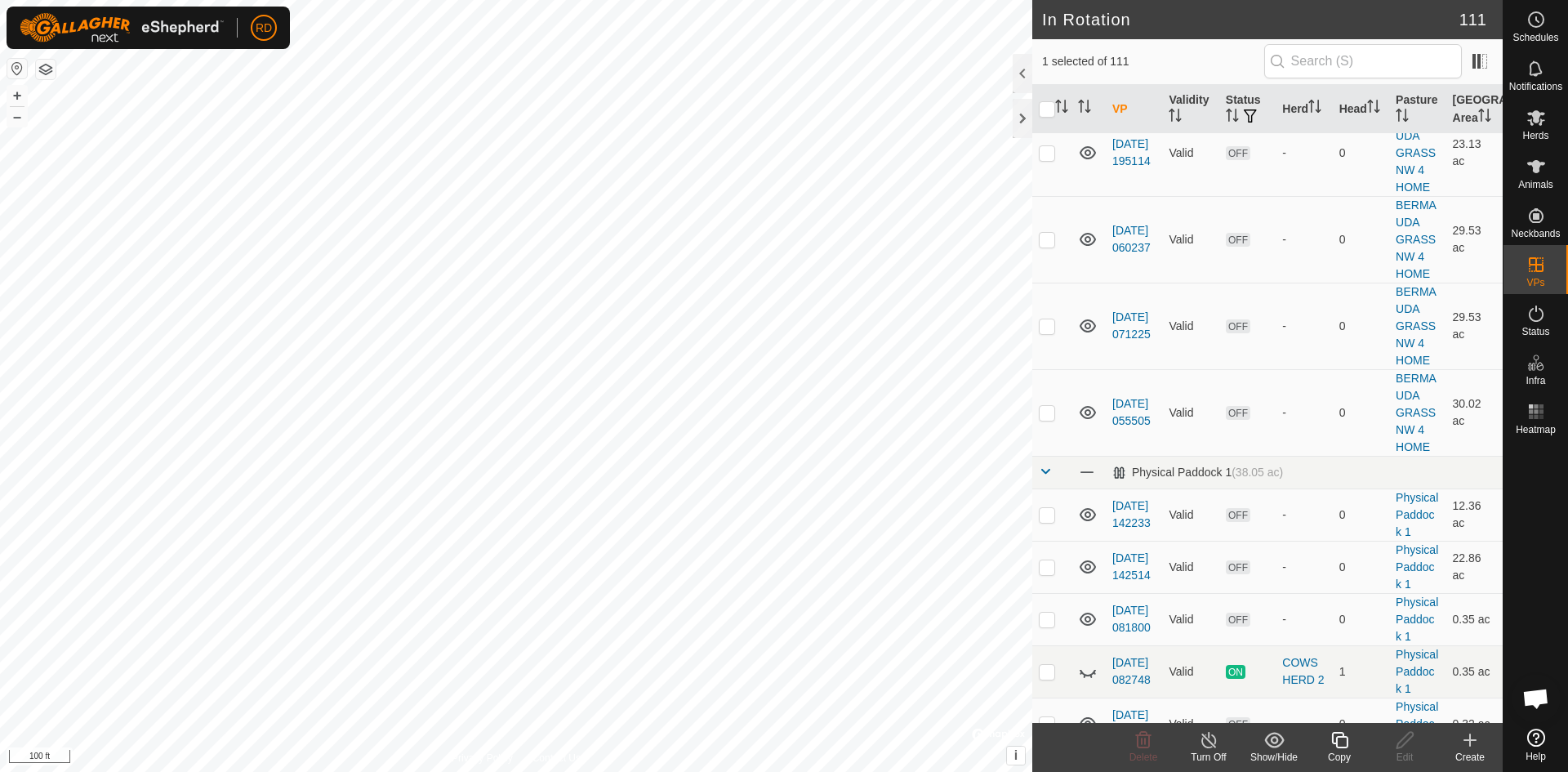
checkbox input "false"
